Goal: Task Accomplishment & Management: Manage account settings

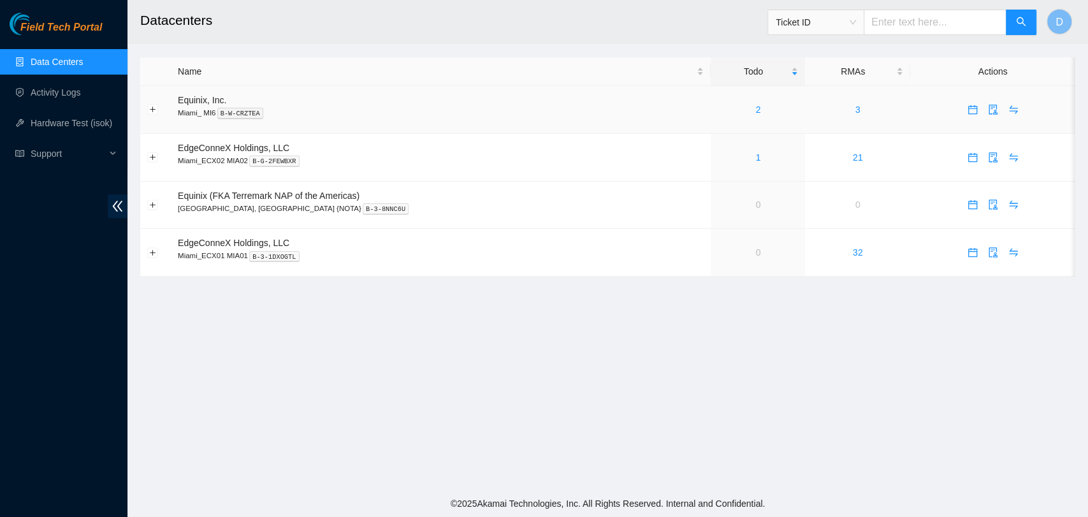
click at [733, 108] on div "2" at bounding box center [757, 110] width 80 height 14
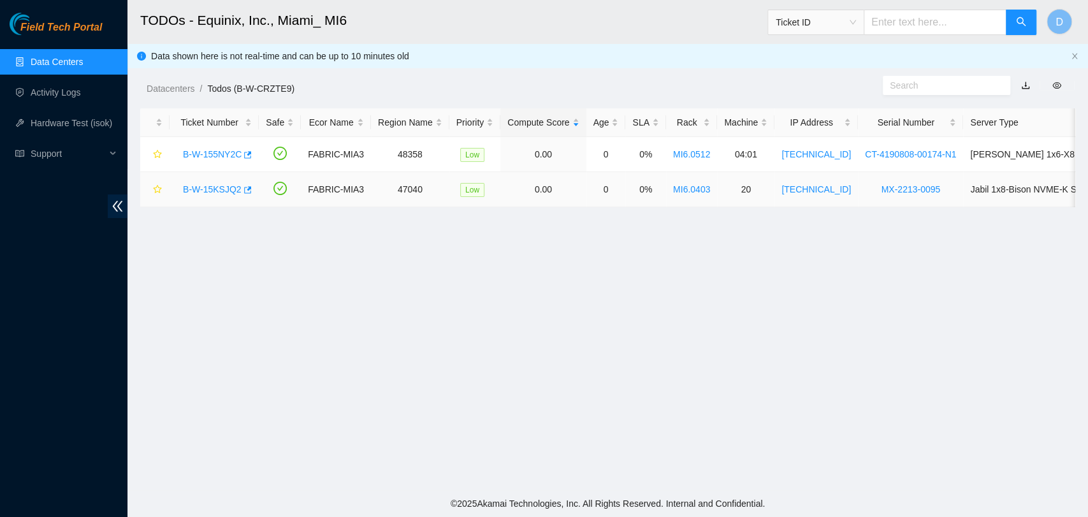
click at [222, 187] on link "B-W-15KSJQ2" at bounding box center [212, 189] width 59 height 10
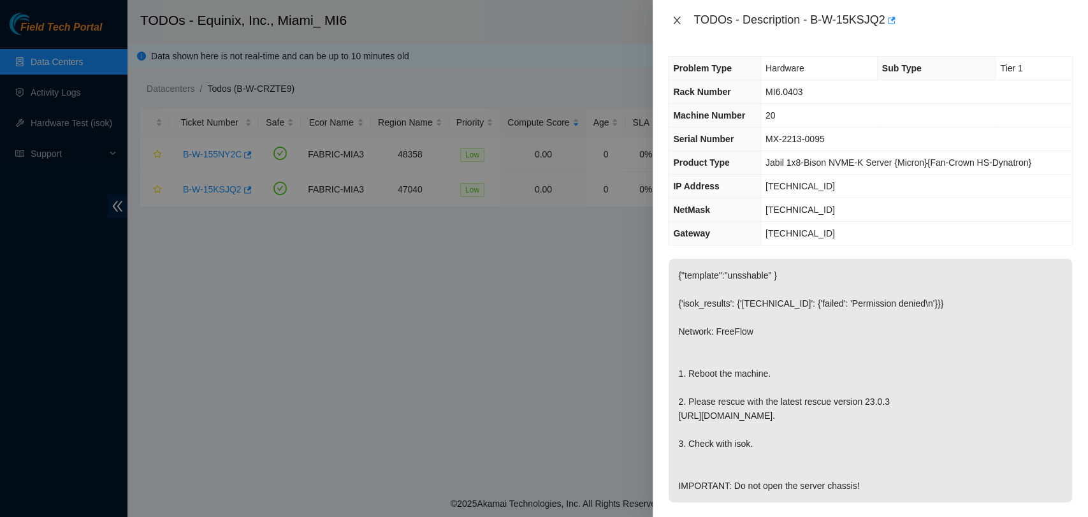
click at [673, 22] on icon "close" at bounding box center [677, 20] width 10 height 10
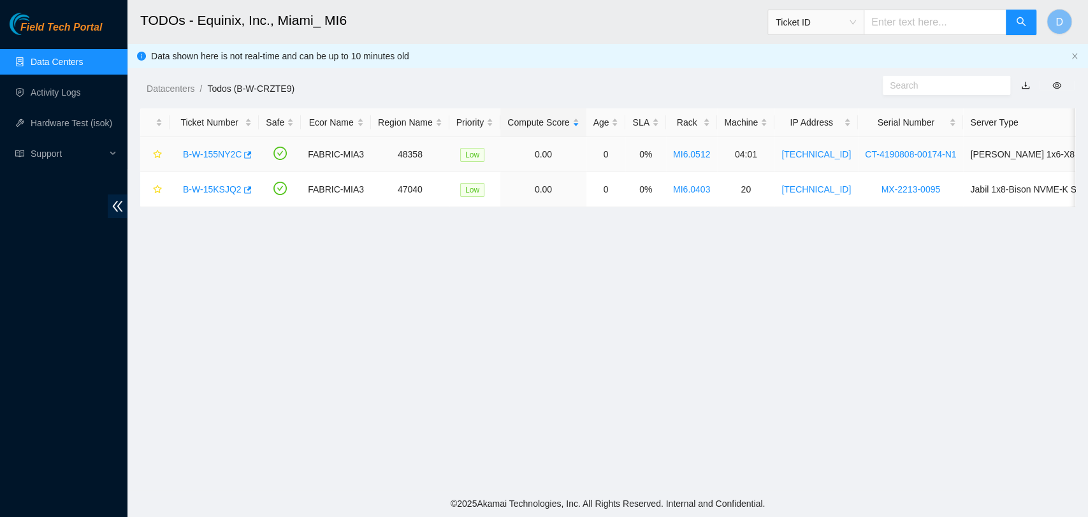
click at [214, 150] on link "B-W-155NY2C" at bounding box center [212, 154] width 59 height 10
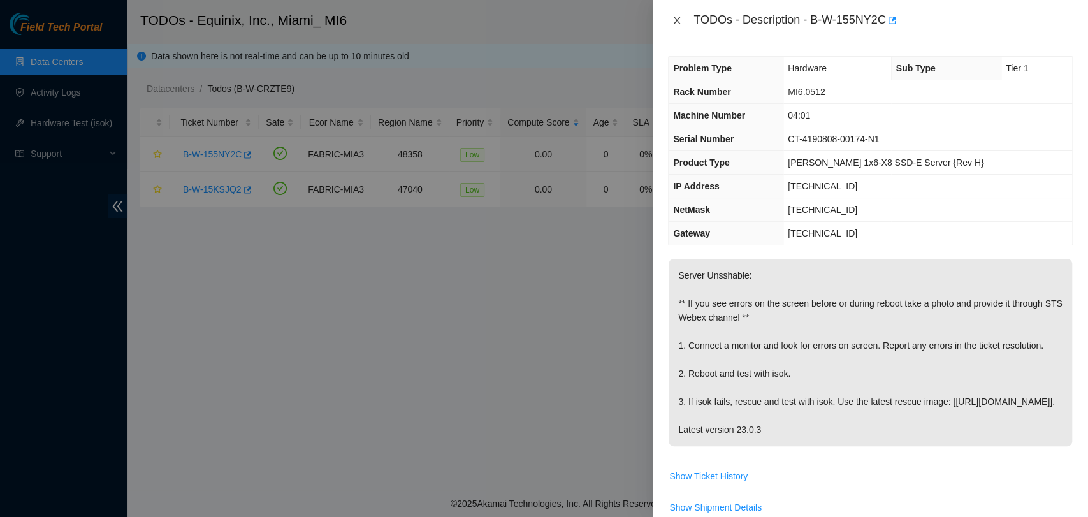
click at [678, 24] on icon "close" at bounding box center [677, 20] width 10 height 10
